Goal: Find specific page/section: Find specific page/section

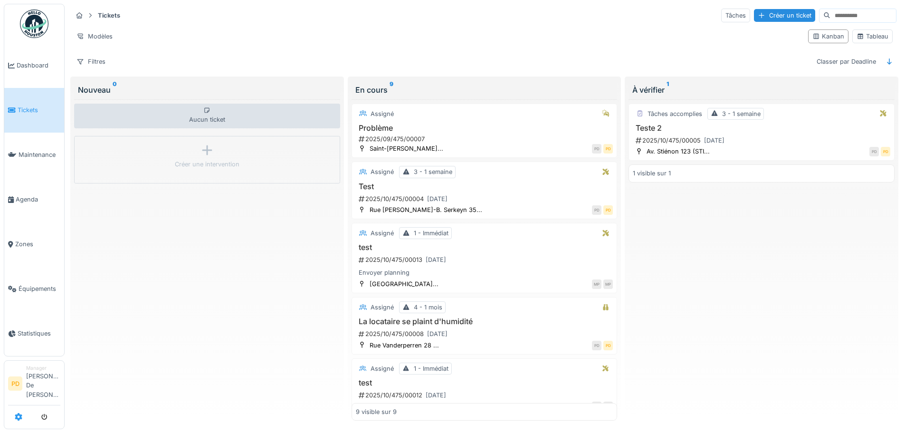
click at [15, 416] on icon at bounding box center [19, 417] width 8 height 8
click at [19, 417] on icon at bounding box center [19, 417] width 8 height 8
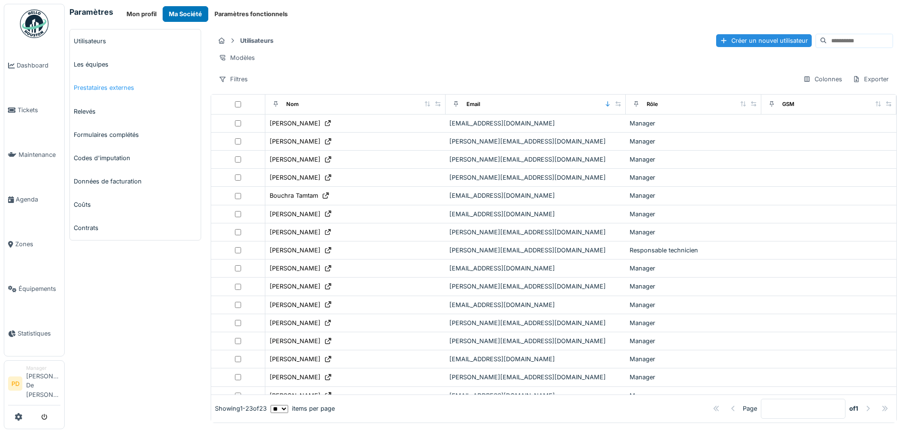
click at [94, 88] on link "Prestataires externes" at bounding box center [135, 87] width 131 height 23
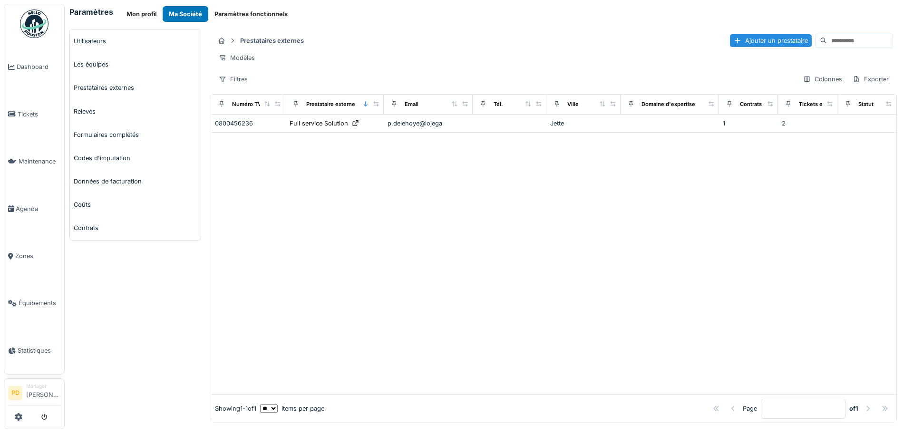
click at [130, 316] on div "Utilisateurs Les équipes Prestataires externes Relevés Formulaires complétés Co…" at bounding box center [135, 226] width 141 height 394
